Goal: Task Accomplishment & Management: Manage account settings

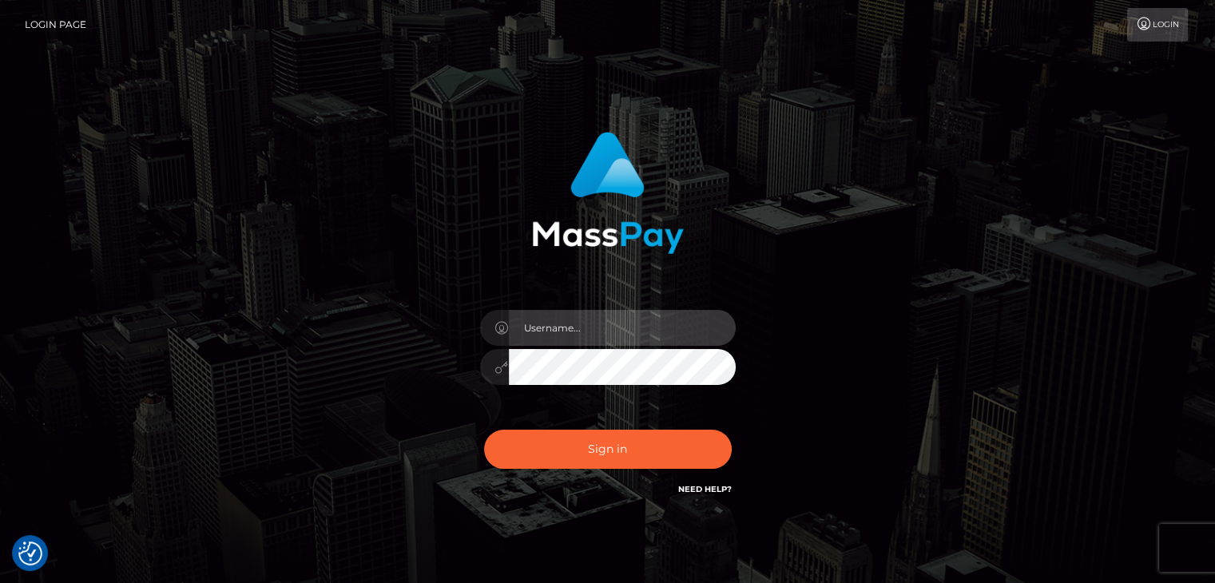
click at [595, 333] on input "text" at bounding box center [622, 328] width 227 height 36
type input "[EMAIL_ADDRESS][DOMAIN_NAME]"
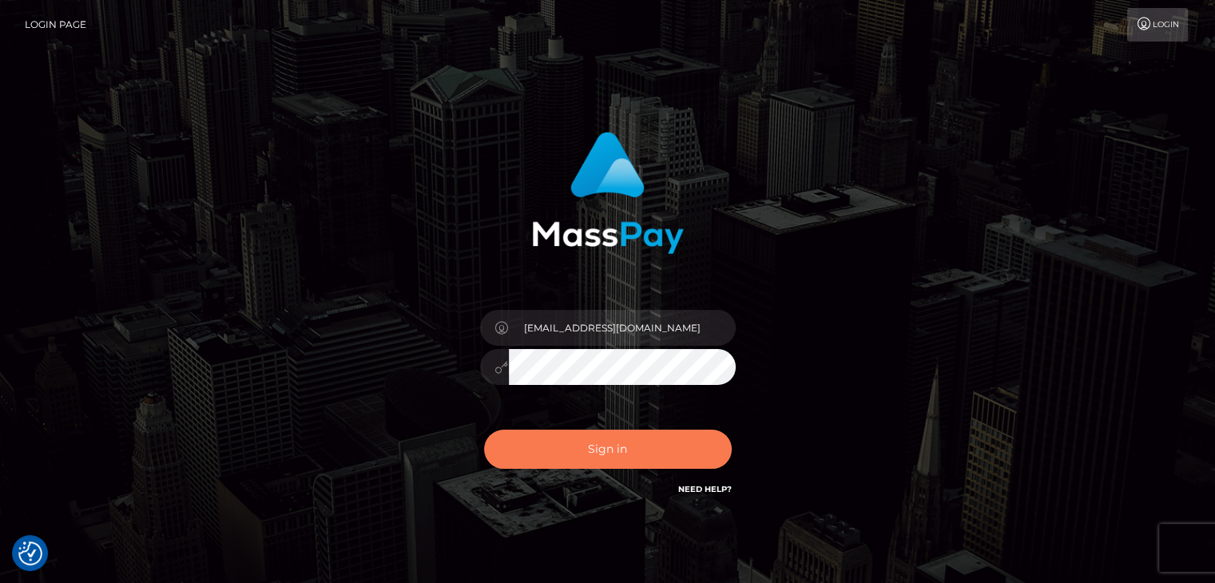
click at [585, 442] on button "Sign in" at bounding box center [608, 449] width 248 height 39
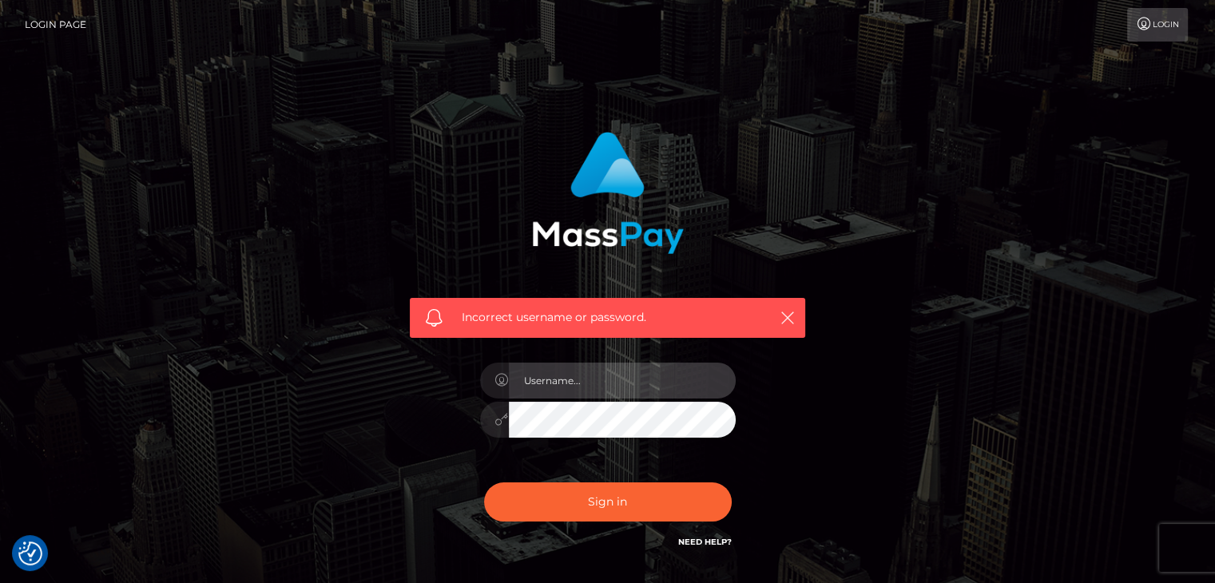
click at [561, 384] on input "text" at bounding box center [622, 381] width 227 height 36
type input "[PERSON_NAME].Spree"
click at [102, 357] on div "Incorrect username or password. Marco.Spree" at bounding box center [607, 349] width 1215 height 699
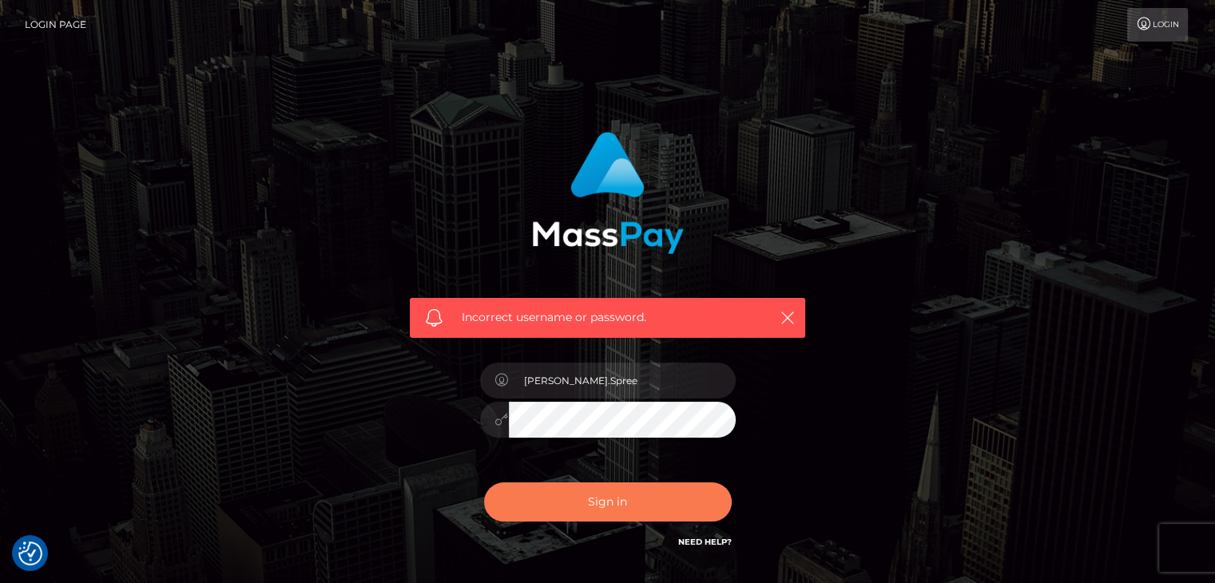
click at [579, 496] on button "Sign in" at bounding box center [608, 502] width 248 height 39
